Goal: Transaction & Acquisition: Purchase product/service

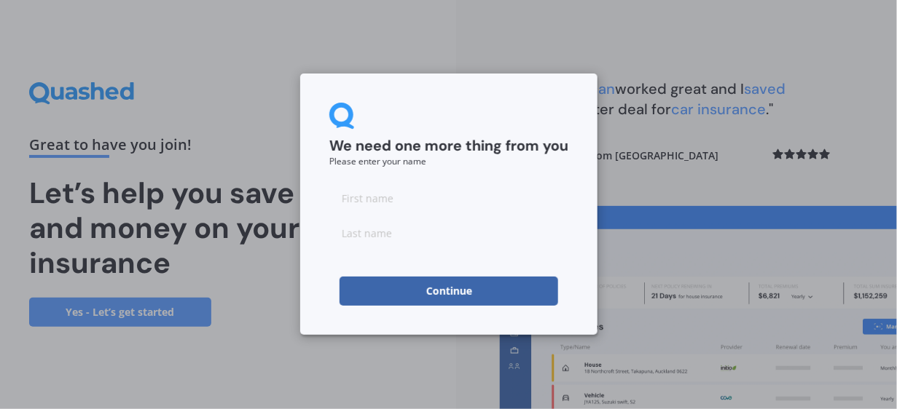
click at [350, 197] on input at bounding box center [448, 198] width 239 height 29
type input "AJ"
click at [356, 230] on input at bounding box center [448, 233] width 239 height 29
type input "AJ"
click at [451, 289] on button "Continue" at bounding box center [449, 291] width 219 height 29
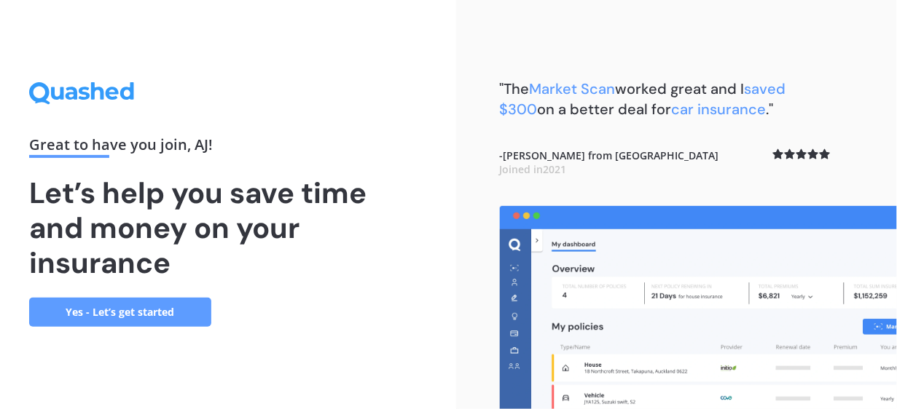
click at [110, 307] on link "Yes - Let’s get started" at bounding box center [120, 312] width 182 height 29
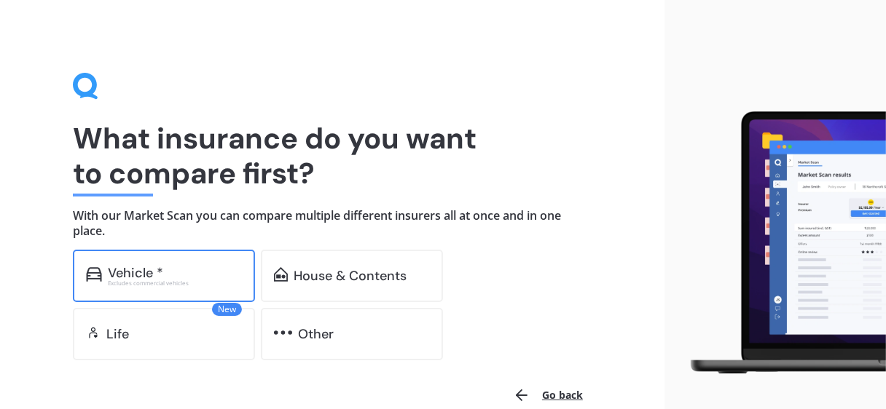
click at [132, 267] on div "Vehicle *" at bounding box center [135, 273] width 55 height 15
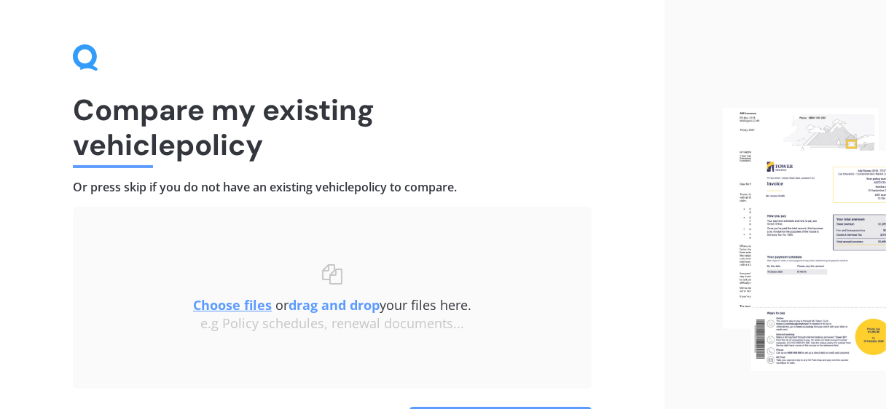
scroll to position [58, 0]
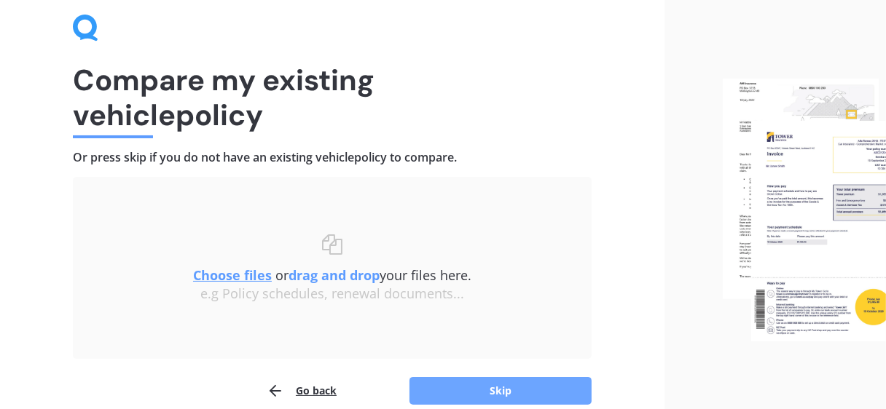
click at [494, 379] on button "Skip" at bounding box center [500, 391] width 182 height 28
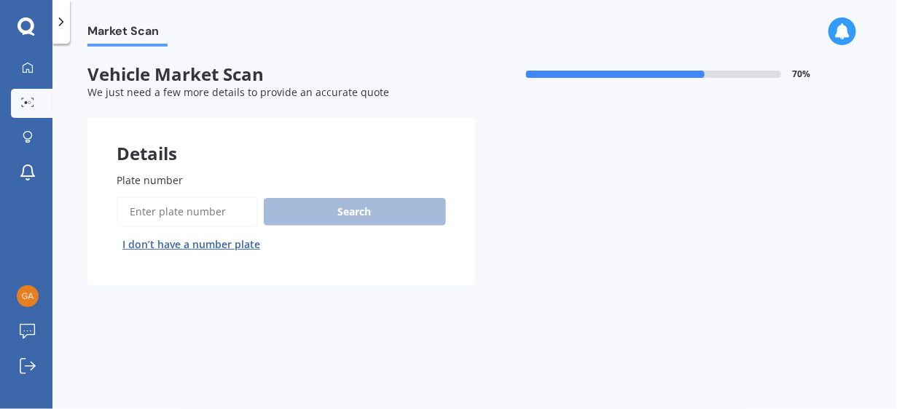
click at [146, 208] on input "Plate number" at bounding box center [187, 212] width 141 height 31
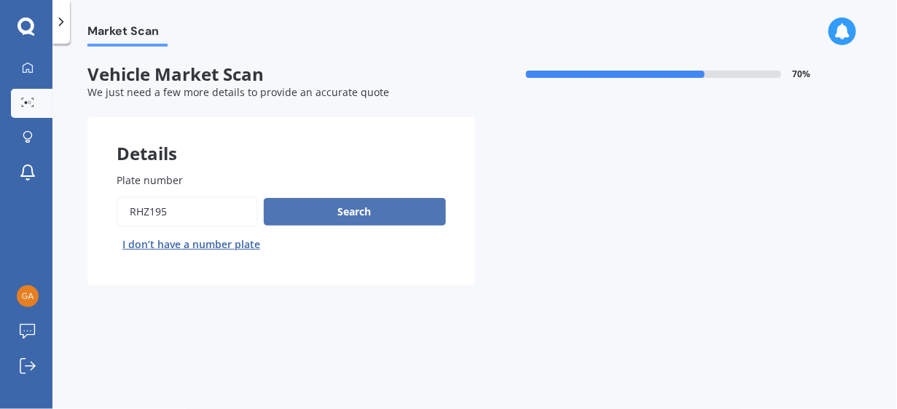
type input "RHZ195"
click at [335, 205] on button "Search" at bounding box center [355, 212] width 182 height 28
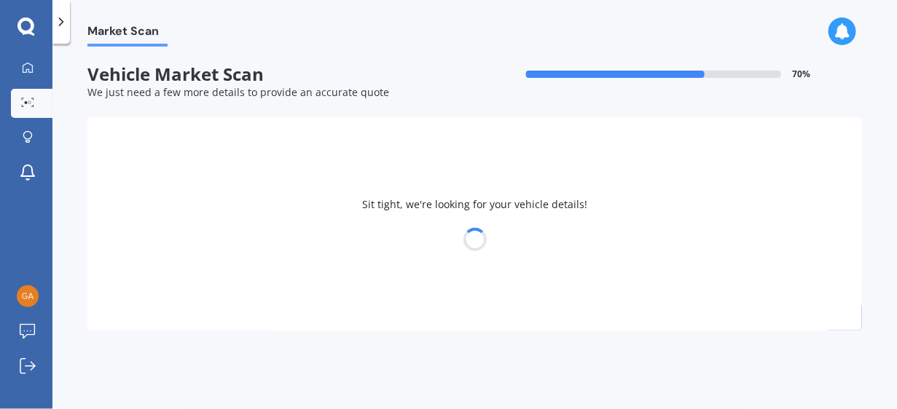
select select "BMW"
select select "X5"
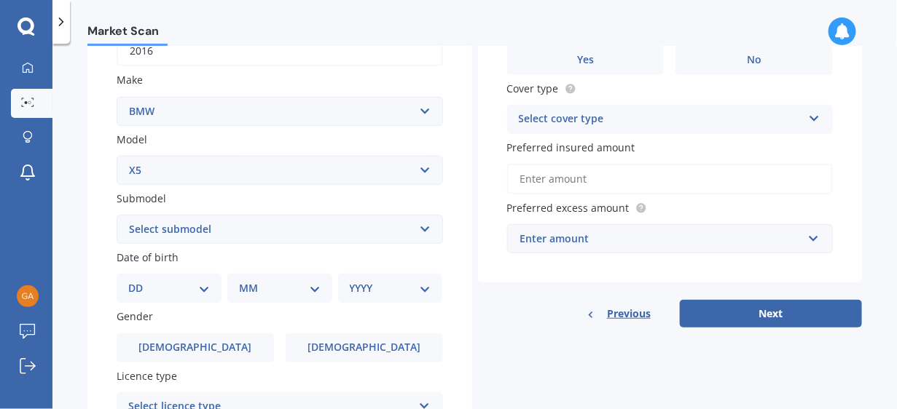
scroll to position [252, 0]
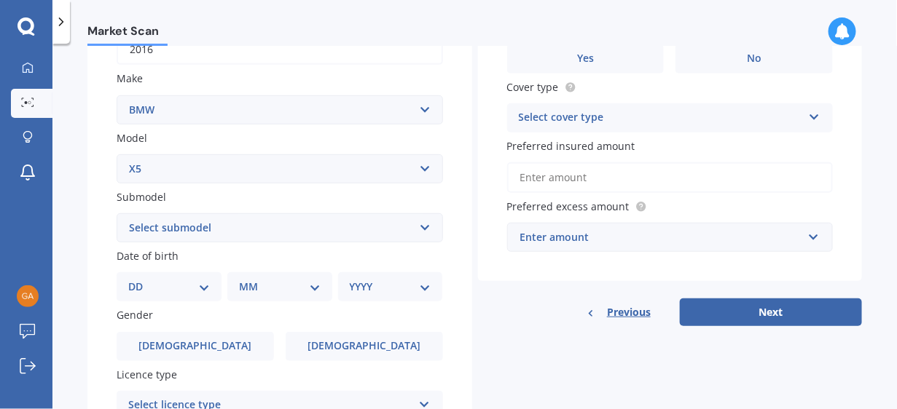
click at [420, 225] on select "Select submodel (All other) 3.0d 3.0d twin turbo 3.0i 3.0L Diesel 4WD Turbo 4.0…" at bounding box center [280, 227] width 326 height 29
select select "3.0L DIESEL 4WD TURBO"
click at [117, 213] on select "Select submodel (All other) 3.0d 3.0d twin turbo 3.0i 3.0L Diesel 4WD Turbo 4.0…" at bounding box center [280, 227] width 326 height 29
click at [204, 283] on select "DD 01 02 03 04 05 06 07 08 09 10 11 12 13 14 15 16 17 18 19 20 21 22 23 24 25 2…" at bounding box center [169, 287] width 82 height 16
select select "08"
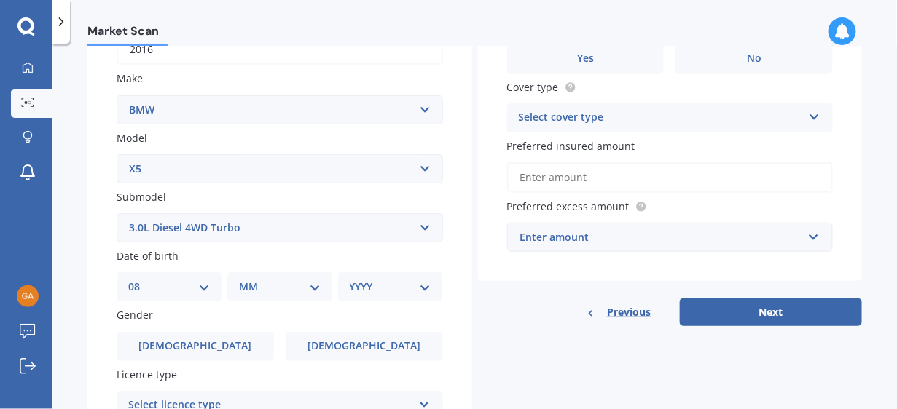
click at [139, 279] on select "DD 01 02 03 04 05 06 07 08 09 10 11 12 13 14 15 16 17 18 19 20 21 22 23 24 25 2…" at bounding box center [169, 287] width 82 height 16
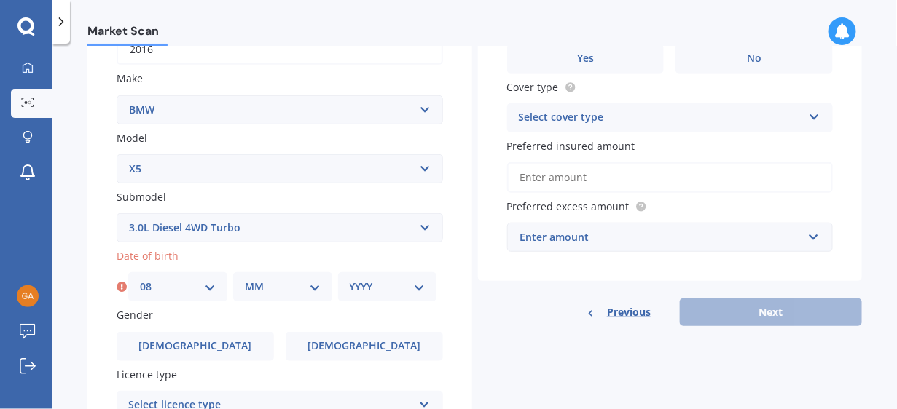
click at [307, 289] on select "MM 01 02 03 04 05 06 07 08 09 10 11 12" at bounding box center [283, 287] width 76 height 16
select select "10"
click at [245, 279] on select "MM 01 02 03 04 05 06 07 08 09 10 11 12" at bounding box center [283, 287] width 76 height 16
click at [366, 288] on select "YYYY 2025 2024 2023 2022 2021 2020 2019 2018 2017 2016 2015 2014 2013 2012 2011…" at bounding box center [388, 287] width 76 height 16
select select "1967"
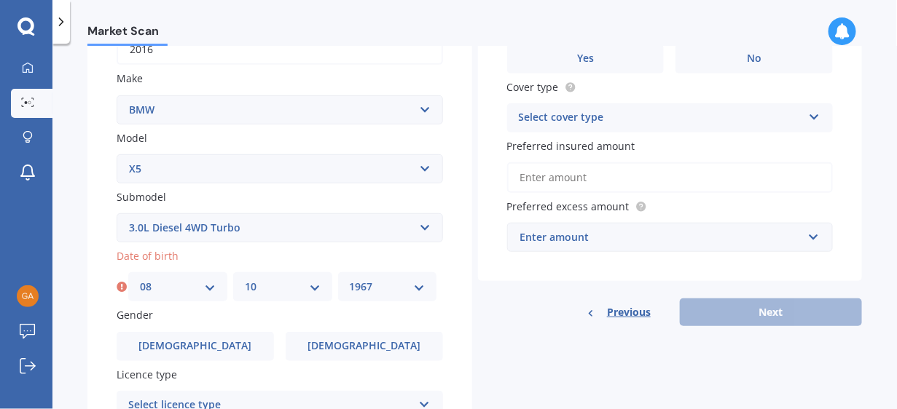
click at [350, 279] on select "YYYY 2025 2024 2023 2022 2021 2020 2019 2018 2017 2016 2015 2014 2013 2012 2011…" at bounding box center [388, 287] width 76 height 16
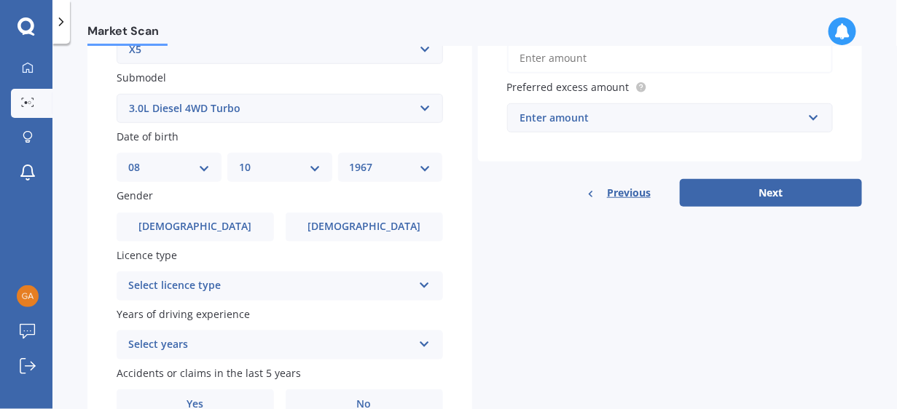
scroll to position [379, 0]
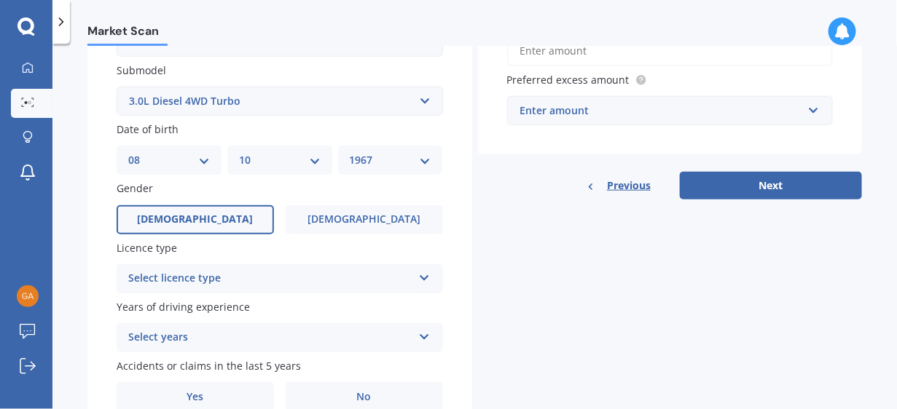
click at [193, 221] on span "[DEMOGRAPHIC_DATA]" at bounding box center [195, 219] width 116 height 12
click at [0, 0] on input "[DEMOGRAPHIC_DATA]" at bounding box center [0, 0] width 0 height 0
click at [420, 278] on icon at bounding box center [424, 275] width 12 height 10
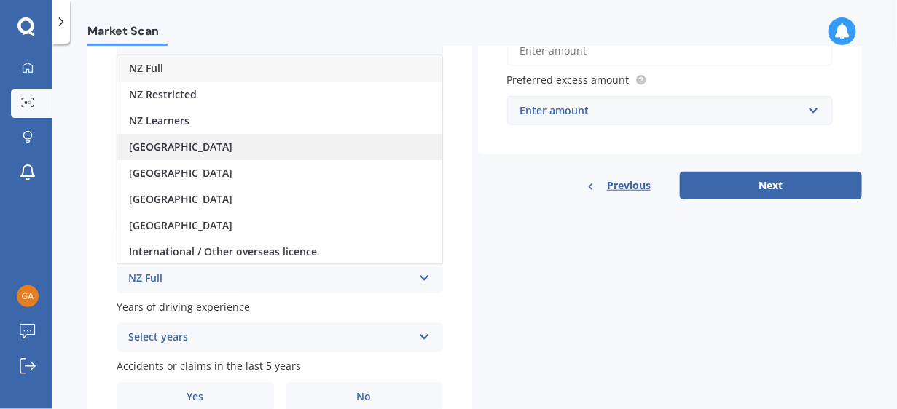
click at [162, 146] on span "[GEOGRAPHIC_DATA]" at bounding box center [180, 147] width 103 height 14
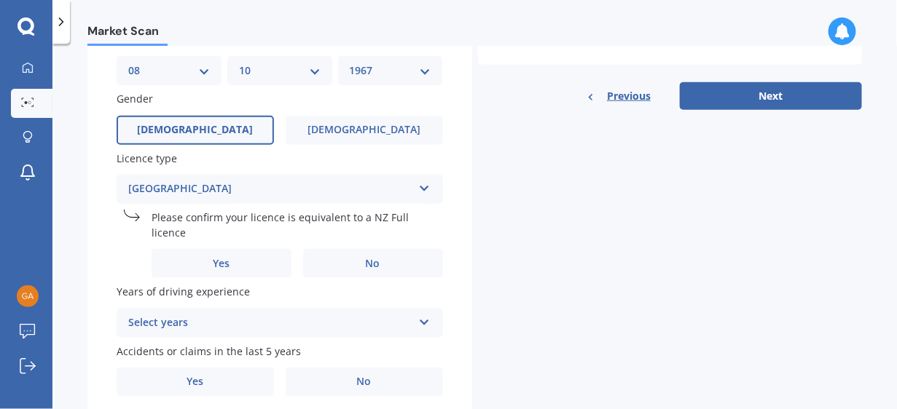
scroll to position [476, 0]
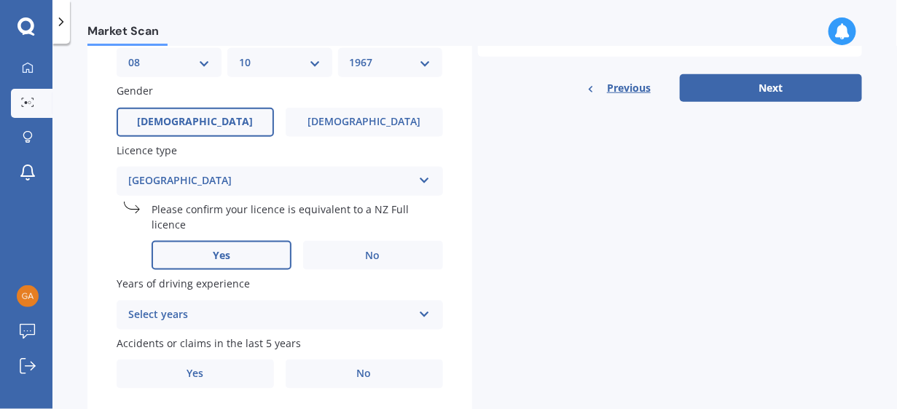
click at [242, 254] on label "Yes" at bounding box center [222, 255] width 140 height 29
click at [0, 0] on input "Yes" at bounding box center [0, 0] width 0 height 0
click at [269, 307] on div "Select years 5 or more years 4 years 3 years 2 years 1 year" at bounding box center [280, 315] width 326 height 29
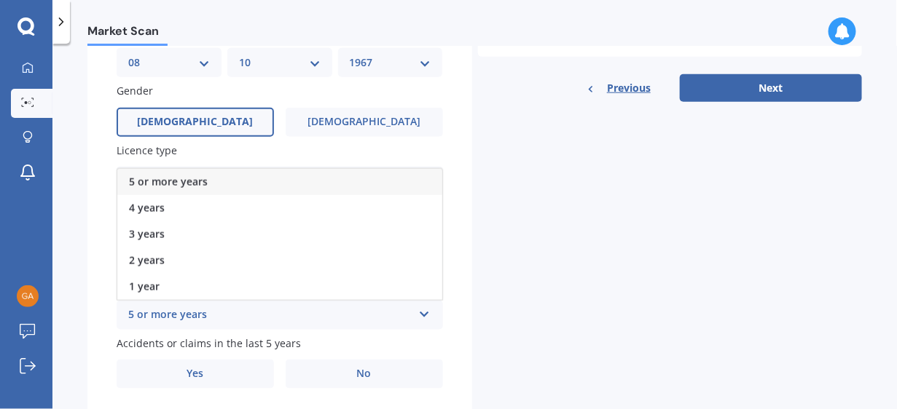
click at [198, 185] on span "5 or more years" at bounding box center [168, 182] width 79 height 14
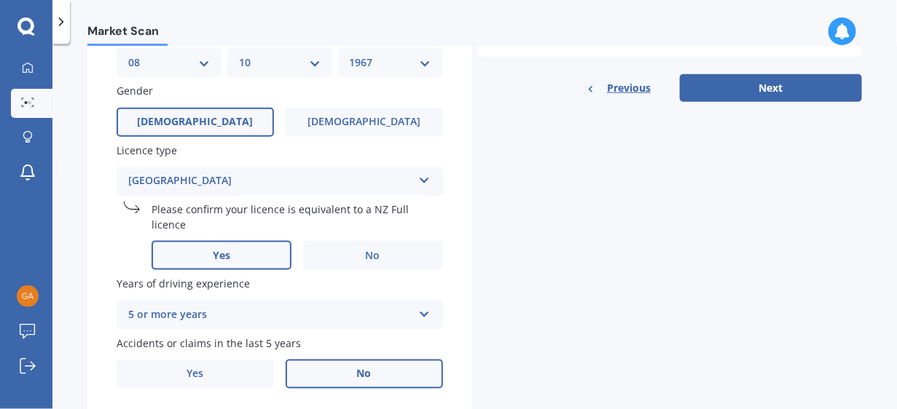
click at [380, 371] on label "No" at bounding box center [364, 374] width 157 height 29
click at [0, 0] on input "No" at bounding box center [0, 0] width 0 height 0
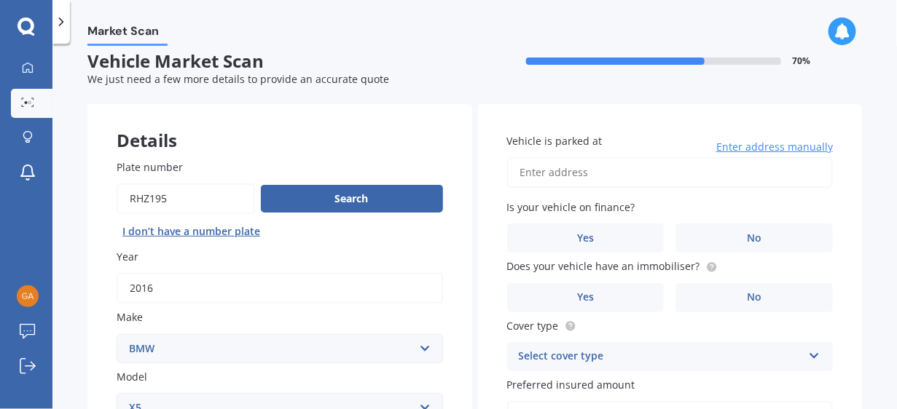
scroll to position [22, 0]
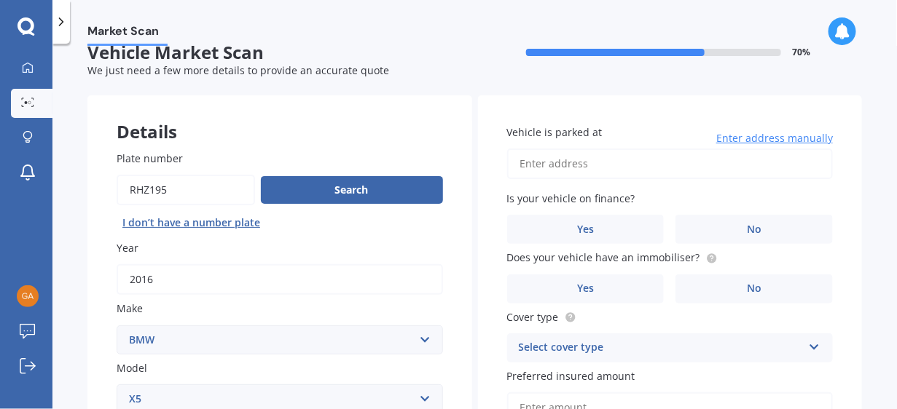
click at [533, 162] on input "Vehicle is parked at" at bounding box center [670, 164] width 326 height 31
click at [676, 161] on input "[STREET_ADDRESS]" at bounding box center [670, 164] width 326 height 31
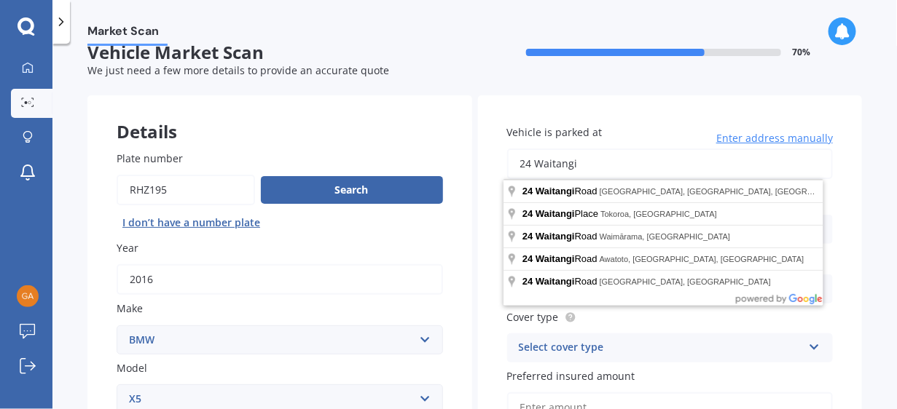
type input "[STREET_ADDRESS]"
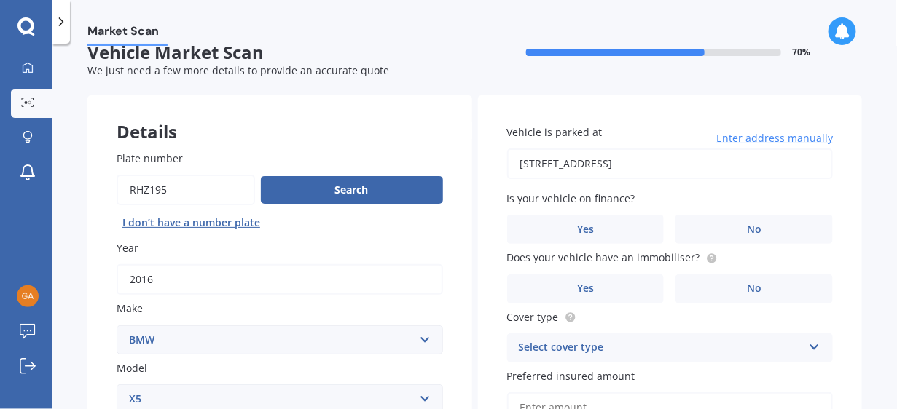
click at [880, 209] on div "Market Scan Vehicle Market Scan 70 % We just need a few more details to provide…" at bounding box center [474, 230] width 844 height 366
click at [570, 235] on label "Yes" at bounding box center [585, 229] width 157 height 29
click at [0, 0] on input "Yes" at bounding box center [0, 0] width 0 height 0
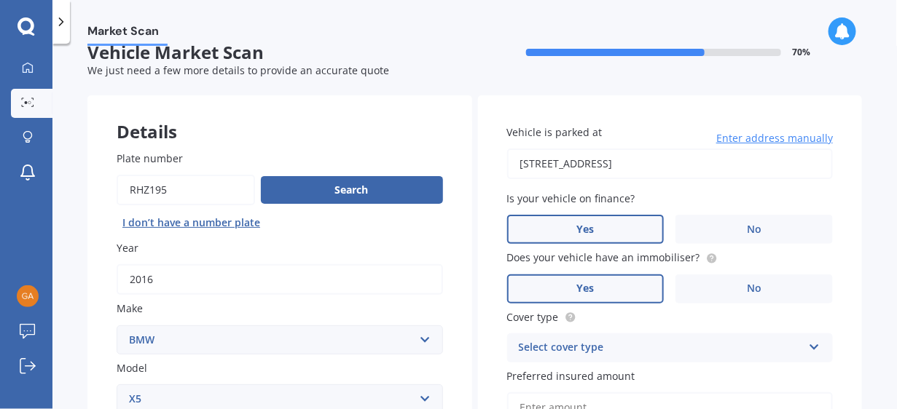
click at [586, 289] on span "Yes" at bounding box center [584, 289] width 17 height 12
click at [0, 0] on input "Yes" at bounding box center [0, 0] width 0 height 0
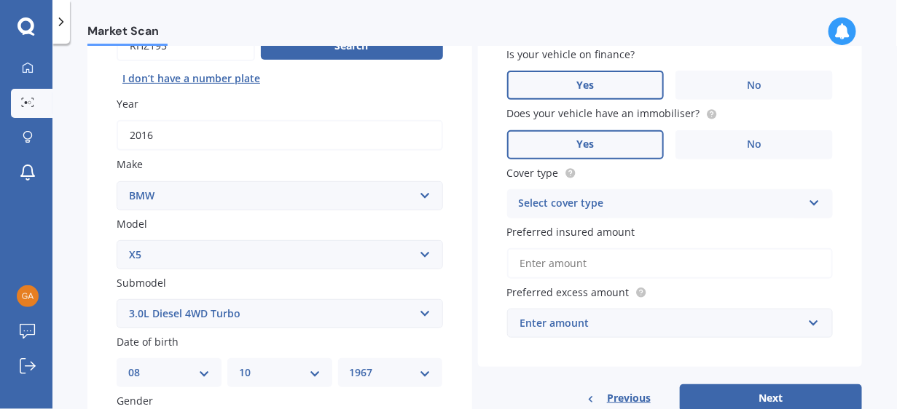
scroll to position [168, 0]
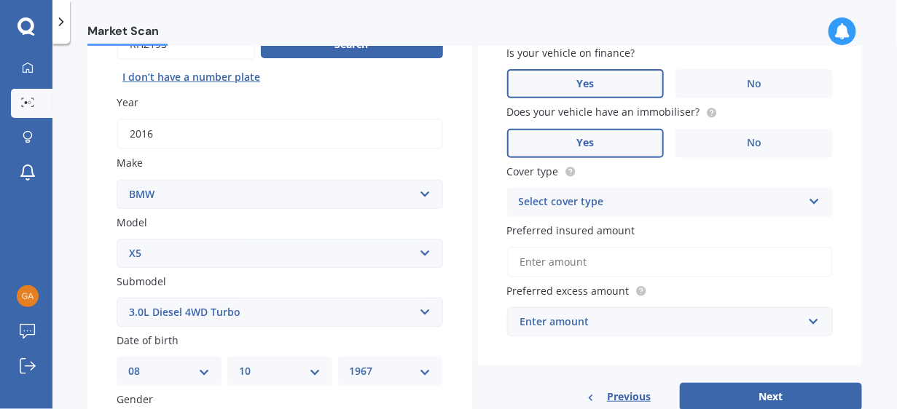
click at [808, 197] on icon at bounding box center [814, 199] width 12 height 10
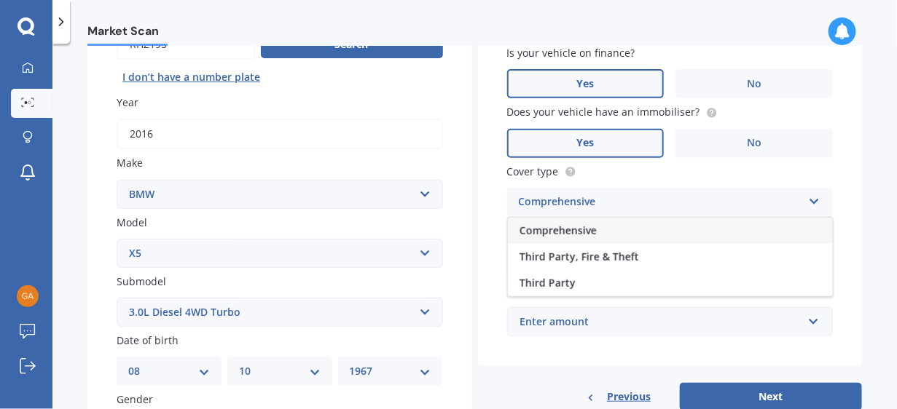
click at [576, 230] on span "Comprehensive" at bounding box center [557, 231] width 77 height 14
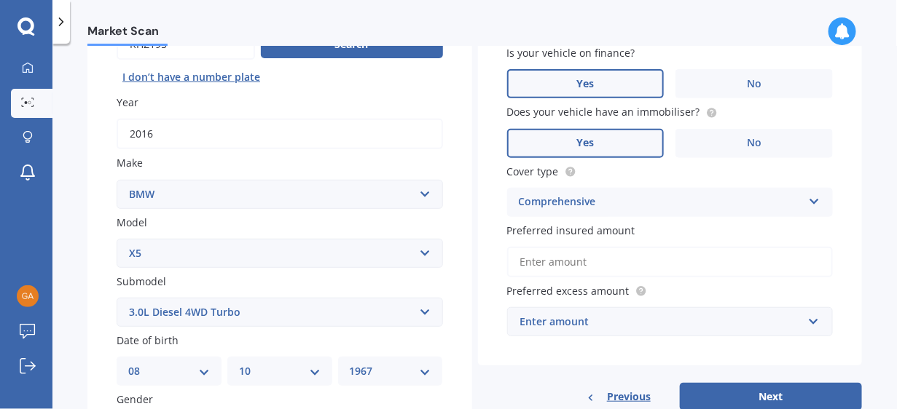
click at [576, 262] on input "Preferred insured amount" at bounding box center [670, 262] width 326 height 31
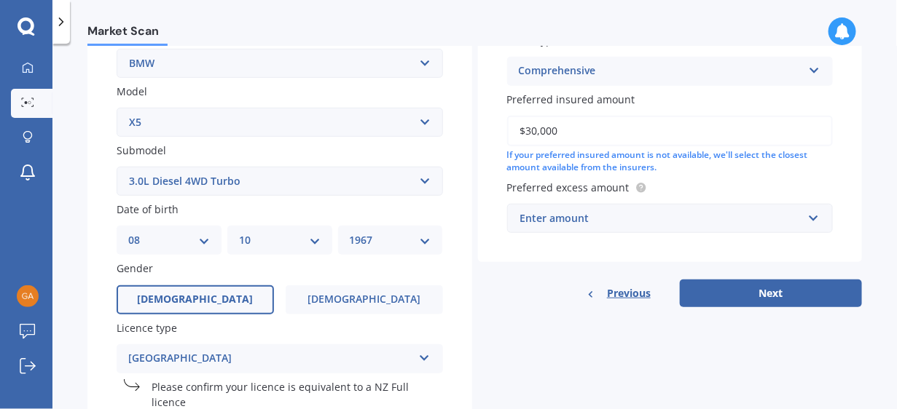
scroll to position [309, 0]
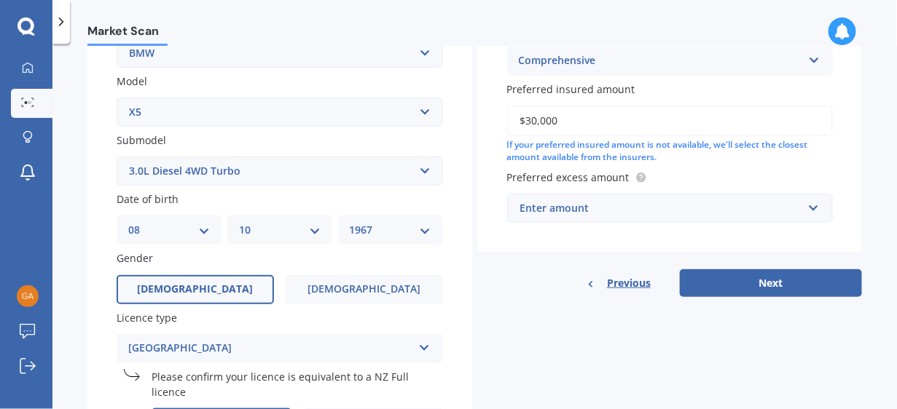
type input "$30,000"
click at [804, 208] on input "text" at bounding box center [665, 209] width 313 height 28
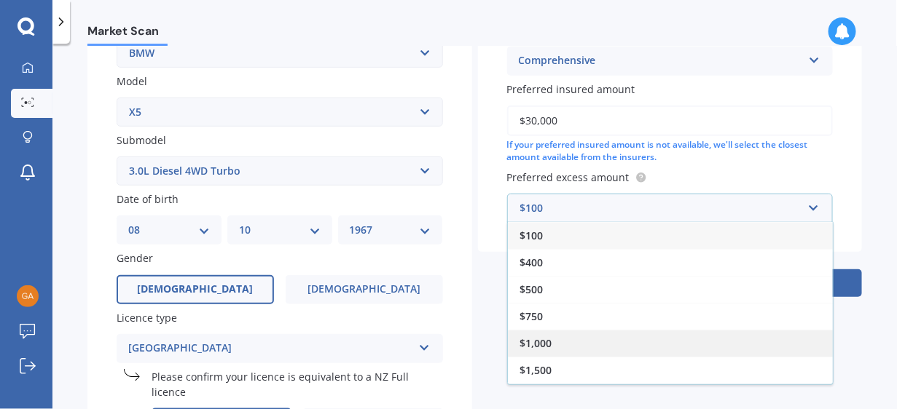
click at [543, 340] on span "$1,000" at bounding box center [535, 344] width 32 height 14
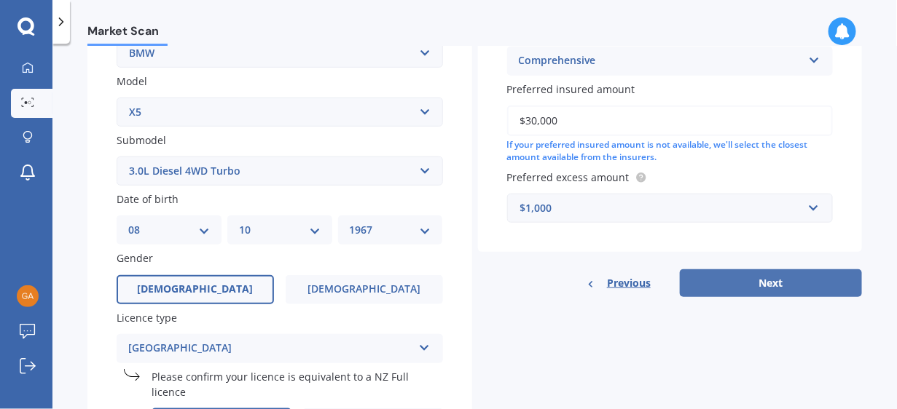
click at [755, 280] on button "Next" at bounding box center [771, 284] width 182 height 28
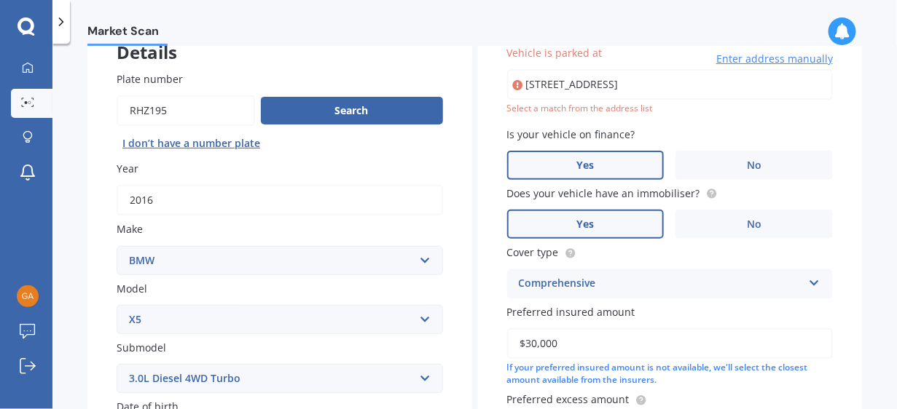
scroll to position [99, 0]
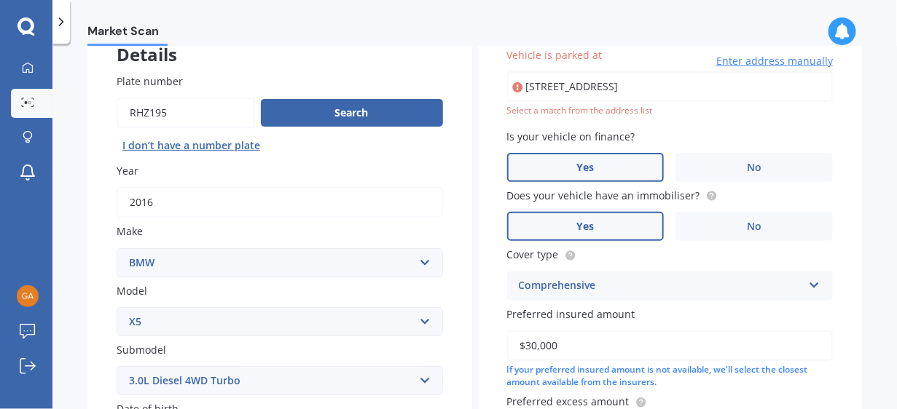
type input "[STREET_ADDRESS]"
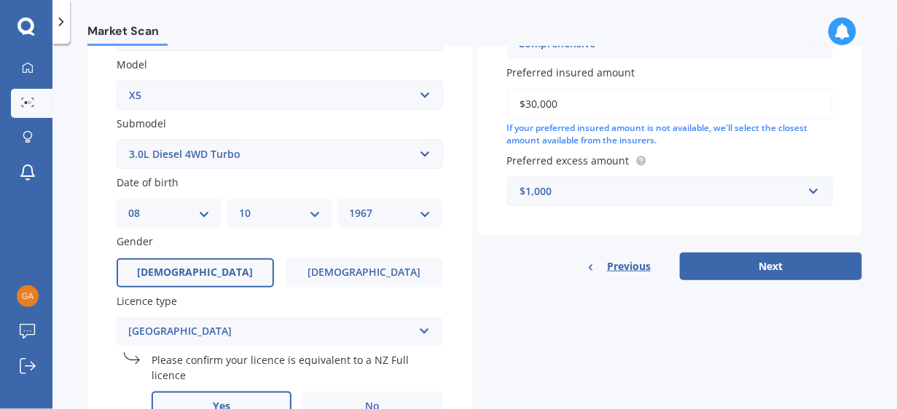
scroll to position [330, 0]
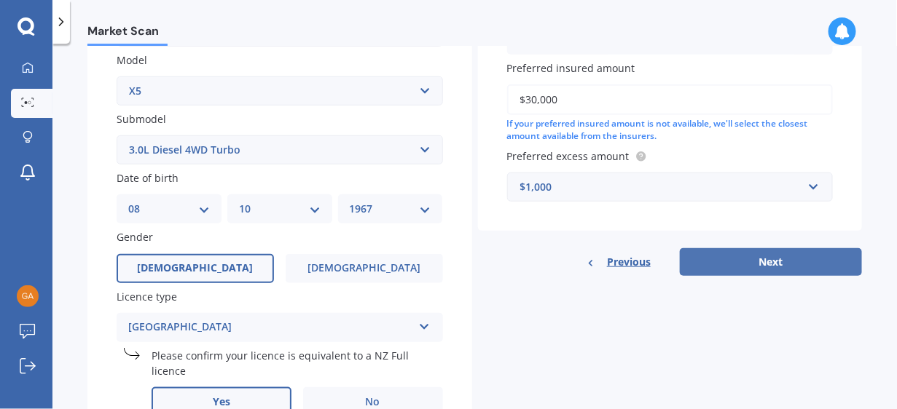
click at [764, 261] on button "Next" at bounding box center [771, 262] width 182 height 28
select select "08"
select select "10"
select select "1967"
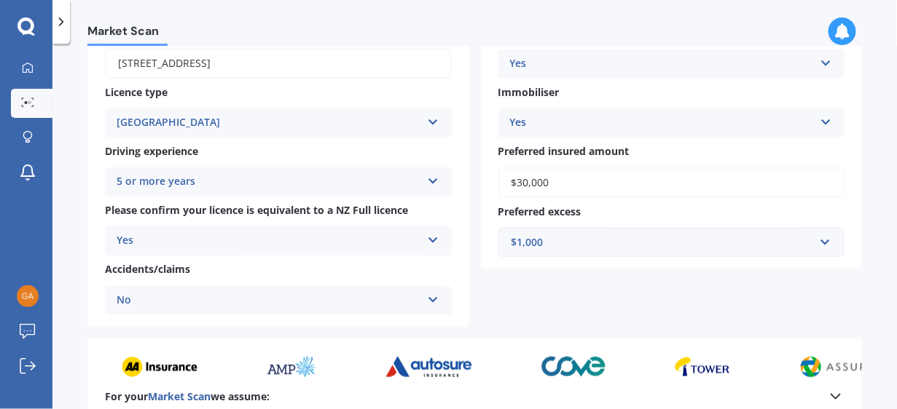
scroll to position [401, 0]
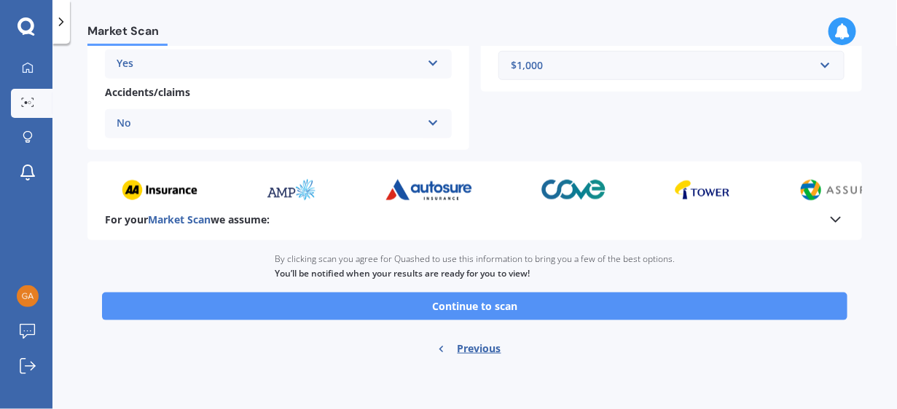
click at [477, 307] on button "Continue to scan" at bounding box center [474, 307] width 745 height 28
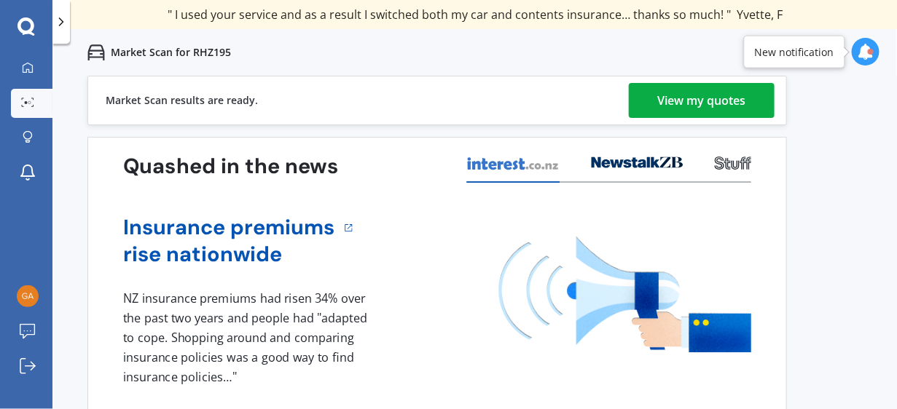
click at [689, 95] on div "View my quotes" at bounding box center [702, 100] width 88 height 35
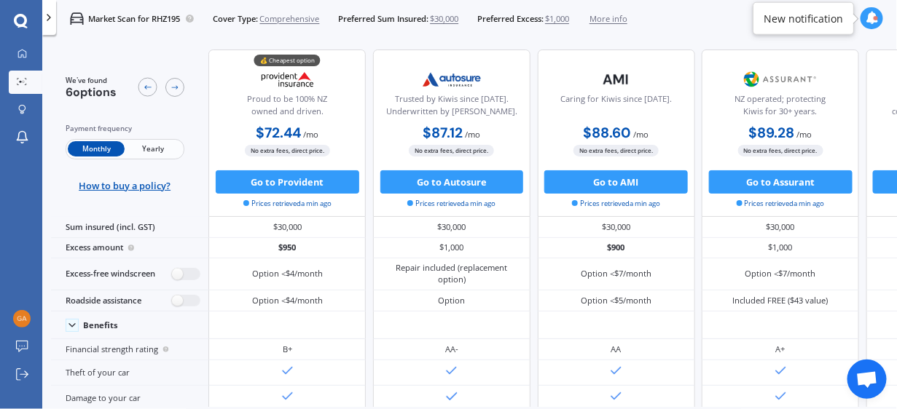
click at [451, 18] on span "$30,000" at bounding box center [444, 19] width 28 height 12
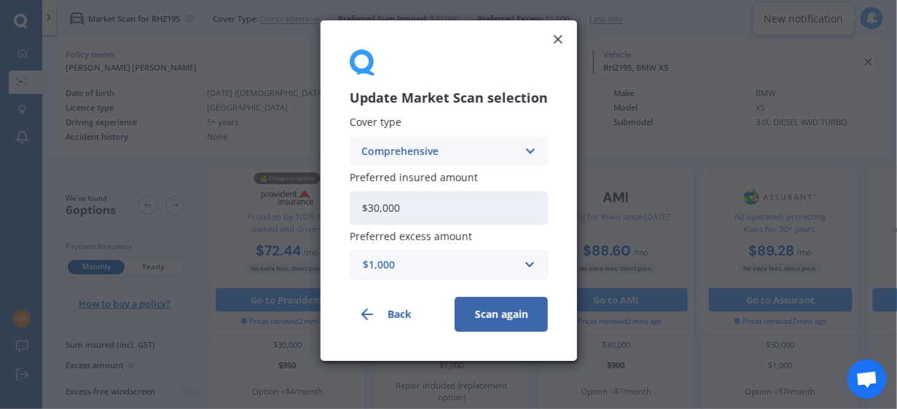
click at [412, 205] on input "$30,000" at bounding box center [449, 209] width 198 height 34
type input "$3"
type input "$40,000"
click at [496, 309] on button "Scan again" at bounding box center [501, 314] width 93 height 35
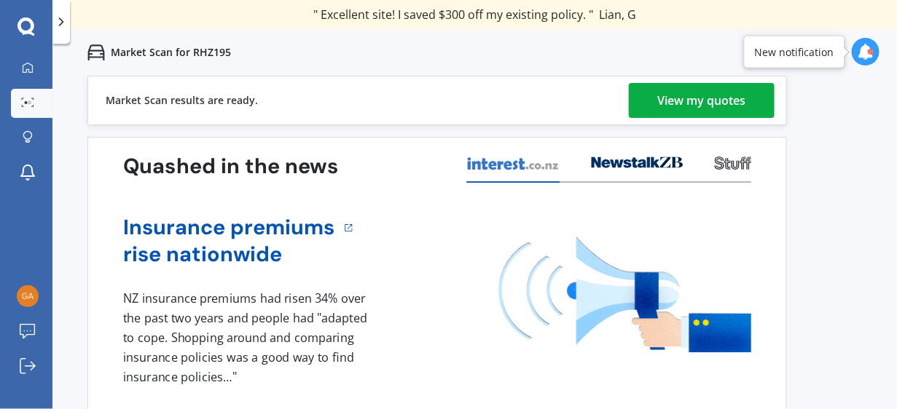
click at [695, 101] on div "View my quotes" at bounding box center [702, 100] width 88 height 35
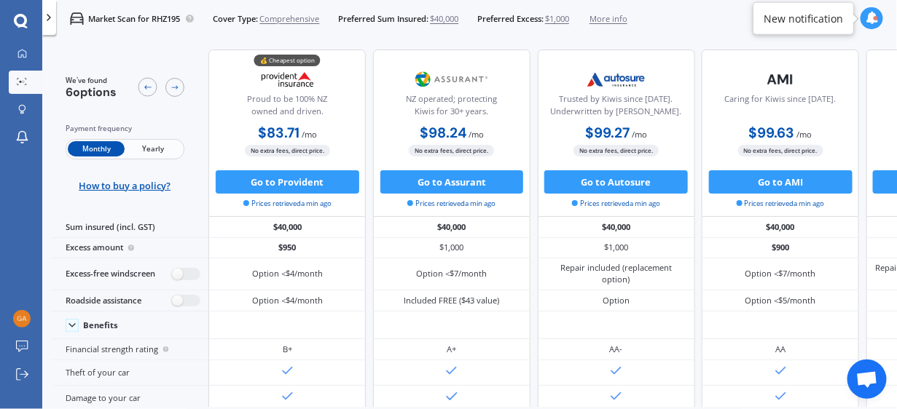
click at [155, 148] on span "Yearly" at bounding box center [153, 148] width 57 height 15
